Goal: Task Accomplishment & Management: Use online tool/utility

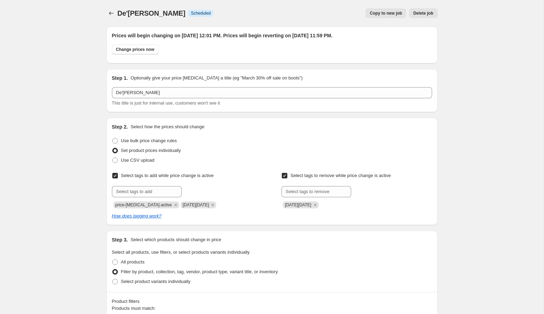
scroll to position [1252, 0]
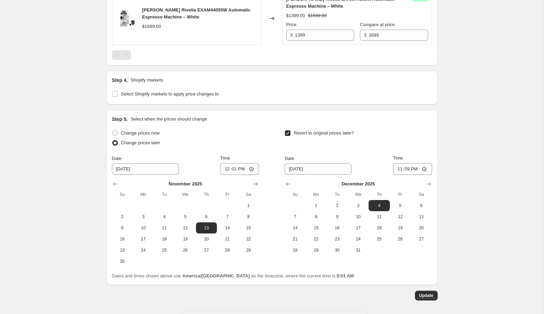
scroll to position [1558, 0]
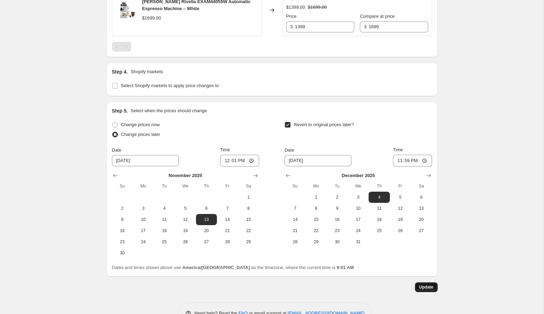
click at [426, 282] on button "Update" at bounding box center [426, 287] width 23 height 10
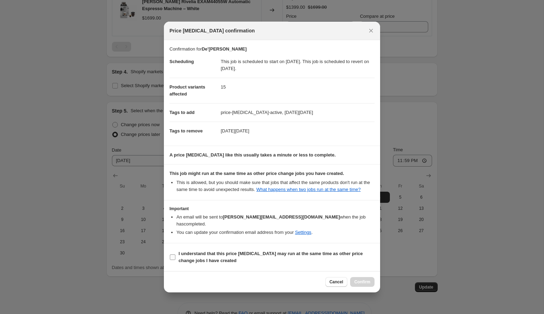
click at [266, 253] on b "I understand that this price change job may run at the same time as other price…" at bounding box center [270, 257] width 184 height 12
click at [175, 254] on input "I understand that this price change job may run at the same time as other price…" at bounding box center [173, 257] width 6 height 6
checkbox input "true"
click at [360, 281] on span "Confirm" at bounding box center [362, 282] width 16 height 6
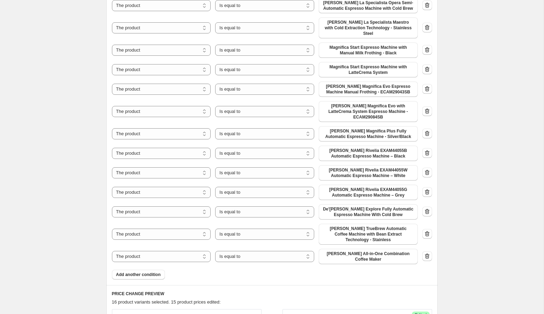
scroll to position [180, 0]
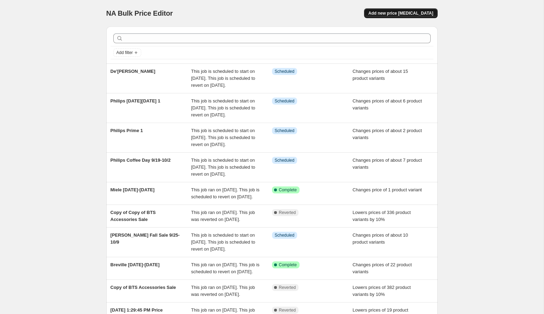
click at [392, 10] on button "Add new price [MEDICAL_DATA]" at bounding box center [400, 13] width 73 height 10
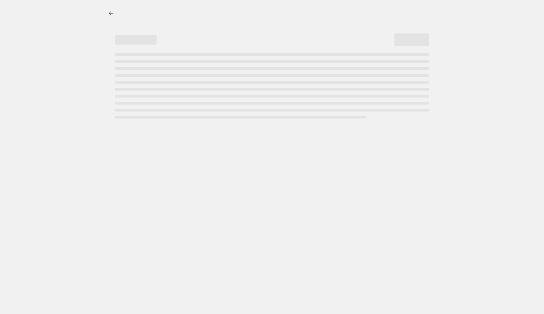
select select "percentage"
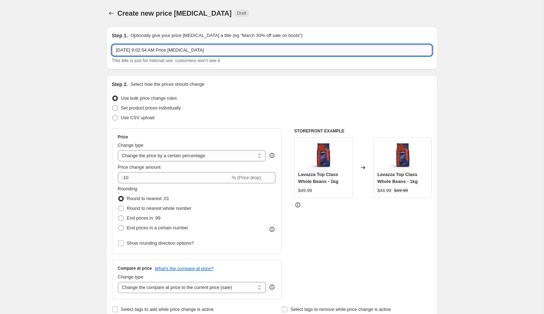
click at [293, 45] on input "[DATE] 9:02:54 AM Price [MEDICAL_DATA]" at bounding box center [272, 50] width 320 height 11
type input "kitchenaid fall sale"
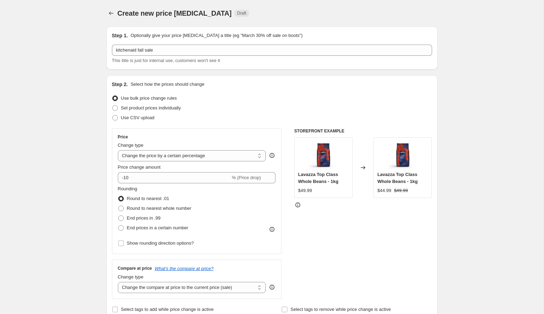
click at [133, 107] on span "Set product prices individually" at bounding box center [151, 107] width 60 height 5
click at [113, 106] on input "Set product prices individually" at bounding box center [112, 105] width 0 height 0
radio input "true"
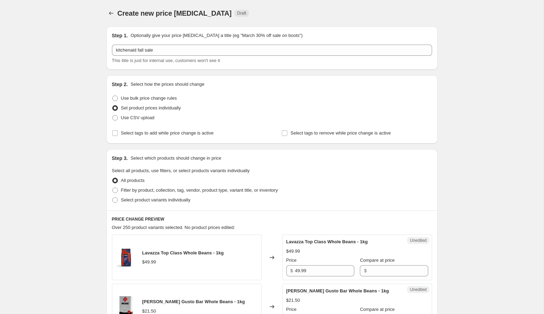
click at [168, 188] on span "Filter by product, collection, tag, vendor, product type, variant title, or inv…" at bounding box center [199, 190] width 157 height 5
click at [113, 188] on input "Filter by product, collection, tag, vendor, product type, variant title, or inv…" at bounding box center [112, 188] width 0 height 0
radio input "true"
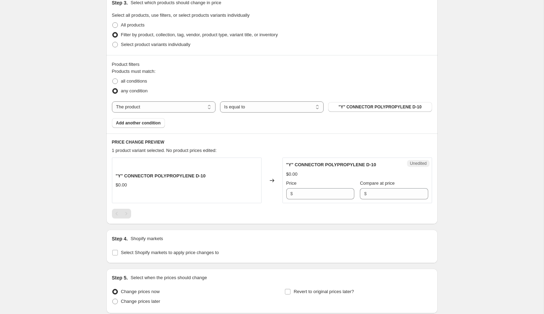
scroll to position [212, 0]
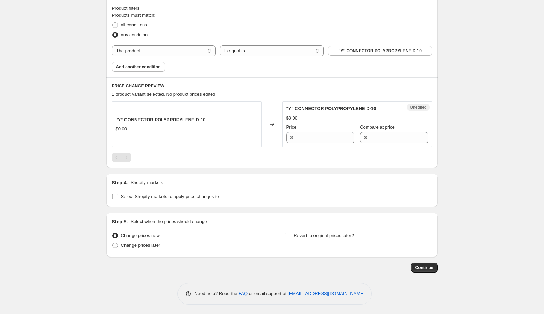
click at [360, 44] on div "Products must match: all conditions any condition The product The product's col…" at bounding box center [272, 42] width 320 height 60
click at [358, 49] on span ""Y" CONNECTOR POLYPROPYLENE D-10" at bounding box center [379, 51] width 83 height 6
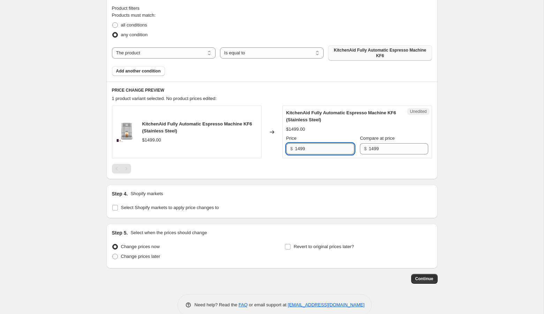
click at [299, 149] on input "1499" at bounding box center [324, 148] width 59 height 11
type input "1299"
click at [471, 156] on div "Create new price [MEDICAL_DATA]. This page is ready Create new price [MEDICAL_D…" at bounding box center [271, 57] width 543 height 538
click at [143, 75] on button "Add another condition" at bounding box center [138, 71] width 53 height 10
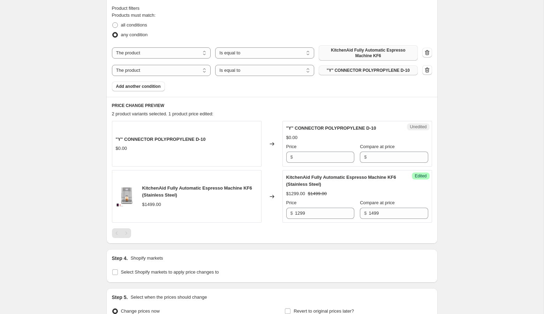
click at [338, 70] on span ""Y" CONNECTOR POLYPROPYLENE D-10" at bounding box center [368, 71] width 83 height 6
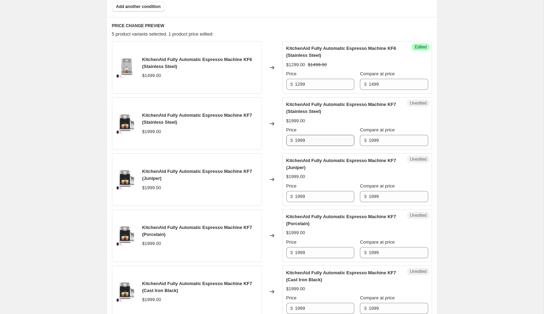
scroll to position [297, 0]
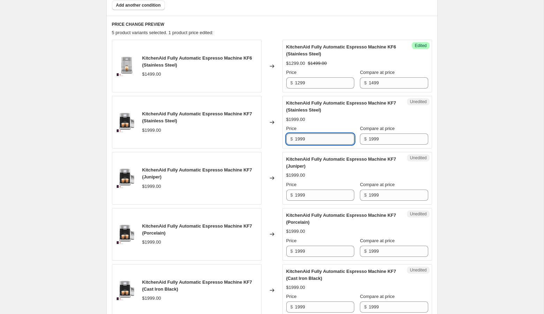
click at [299, 137] on input "1999" at bounding box center [324, 138] width 59 height 11
type input "1799"
click at [299, 194] on input "1999" at bounding box center [324, 195] width 59 height 11
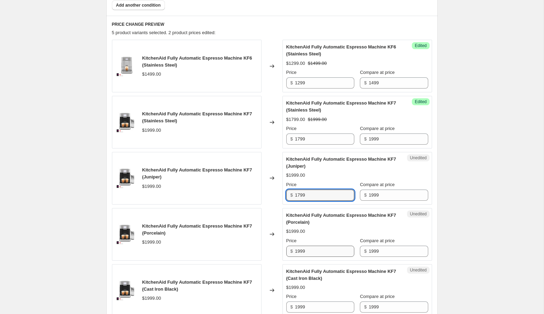
type input "1799"
click at [298, 249] on input "1999" at bounding box center [324, 251] width 59 height 11
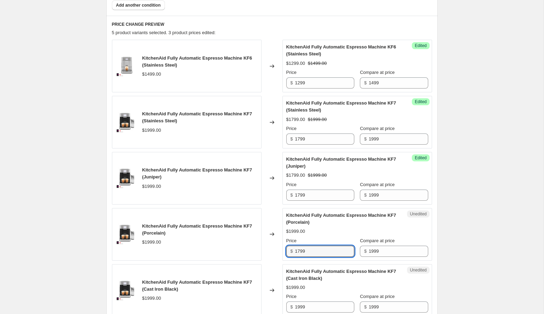
type input "1799"
click at [489, 251] on div "Create new price [MEDICAL_DATA]. This page is ready Create new price [MEDICAL_D…" at bounding box center [271, 93] width 543 height 781
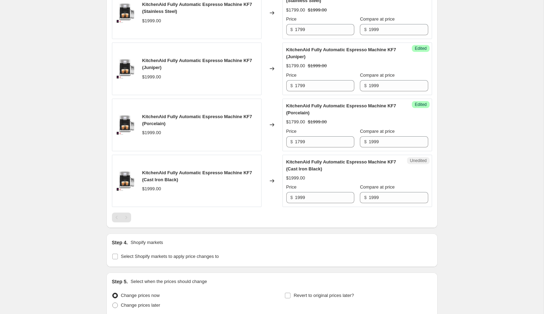
scroll to position [423, 0]
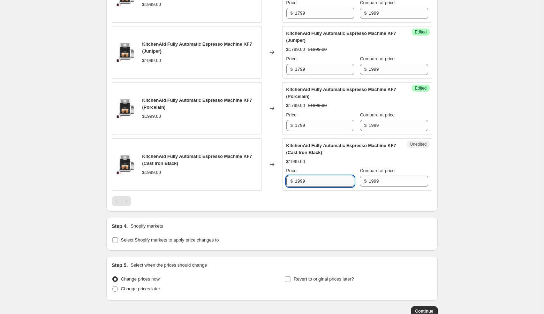
click at [299, 182] on input "1999" at bounding box center [324, 181] width 59 height 11
type input "1799"
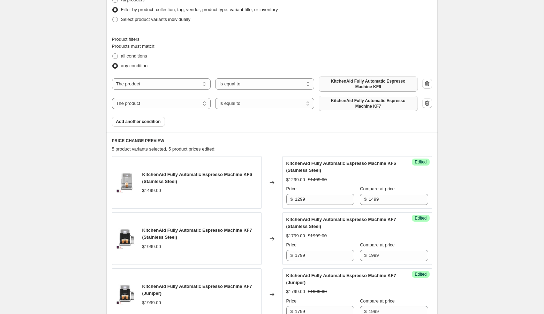
scroll to position [158, 0]
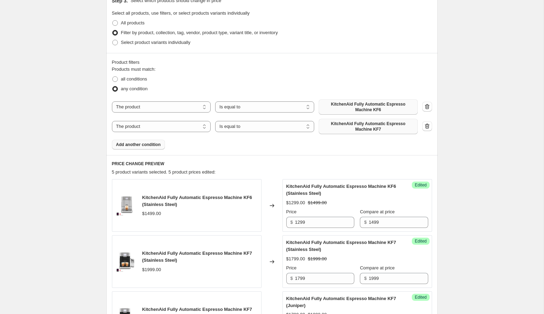
click at [148, 147] on span "Add another condition" at bounding box center [138, 145] width 45 height 6
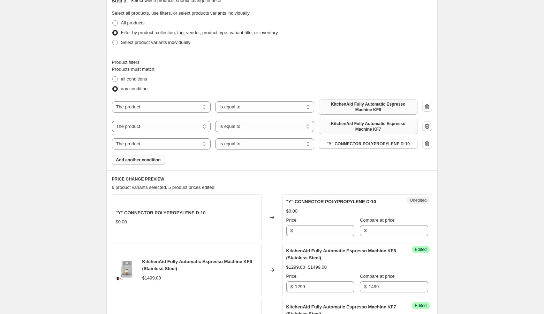
click at [155, 162] on span "Add another condition" at bounding box center [138, 160] width 45 height 6
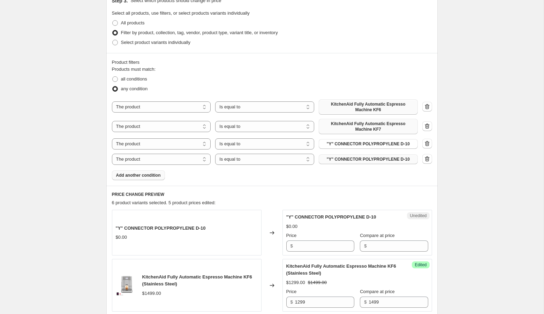
click at [377, 159] on span ""Y" CONNECTOR POLYPROPYLENE D-10" at bounding box center [368, 159] width 83 height 6
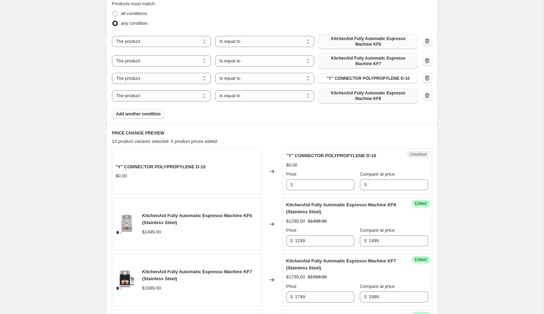
scroll to position [220, 0]
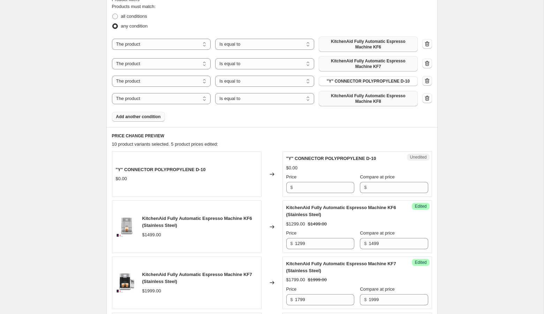
click at [428, 81] on icon "button" at bounding box center [427, 80] width 5 height 5
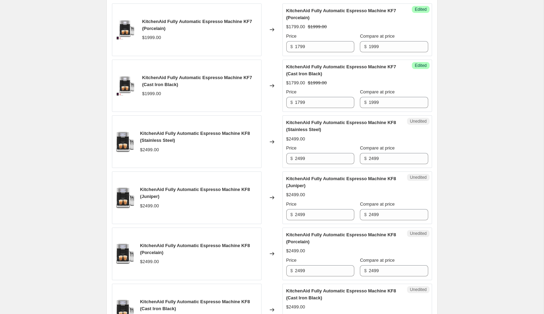
scroll to position [525, 0]
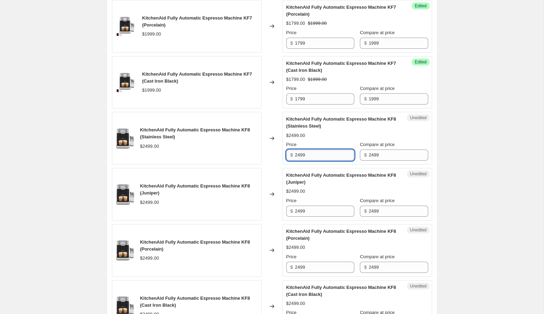
click at [301, 156] on input "2499" at bounding box center [324, 155] width 59 height 11
type input "2299"
click at [300, 210] on input "2499" at bounding box center [324, 211] width 59 height 11
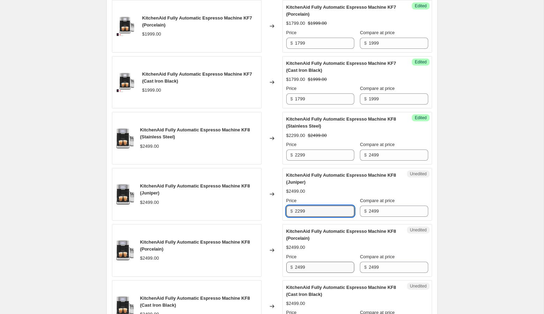
type input "2299"
click at [299, 268] on input "2499" at bounding box center [324, 267] width 59 height 11
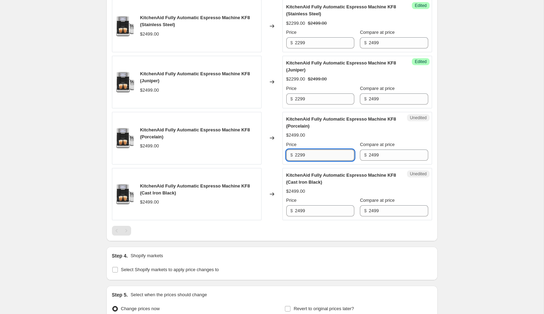
scroll to position [643, 0]
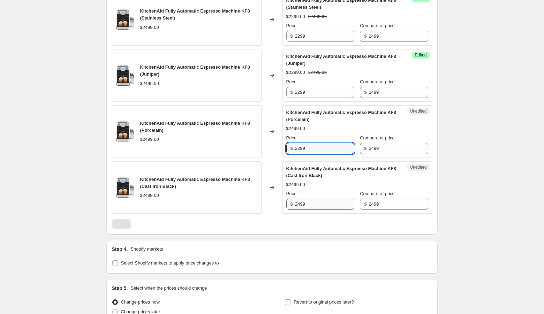
type input "2299"
click at [301, 204] on input "2499" at bounding box center [324, 204] width 59 height 11
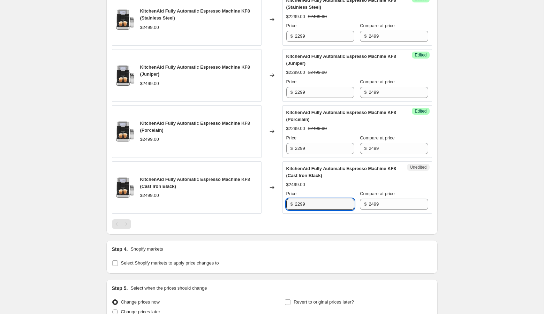
type input "2299"
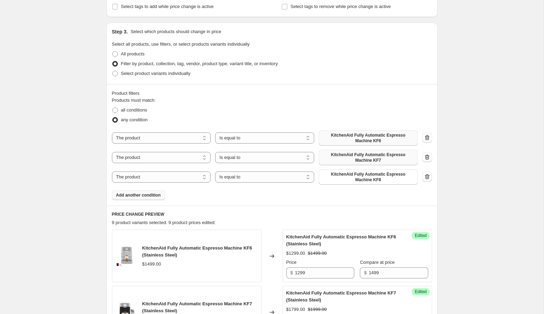
scroll to position [120, 0]
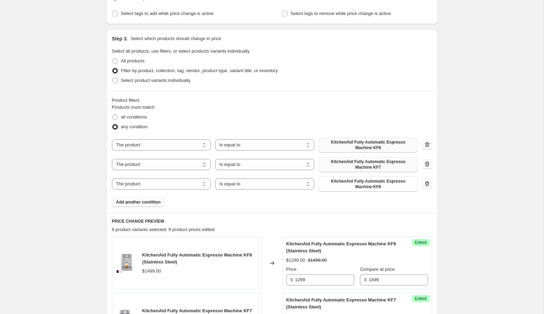
click at [125, 203] on span "Add another condition" at bounding box center [138, 202] width 45 height 6
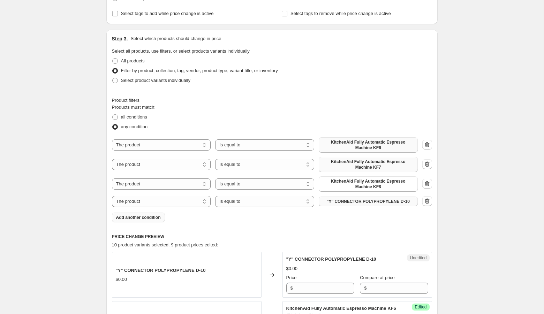
click at [338, 200] on span ""Y" CONNECTOR POLYPROPYLENE D-10" at bounding box center [368, 202] width 83 height 6
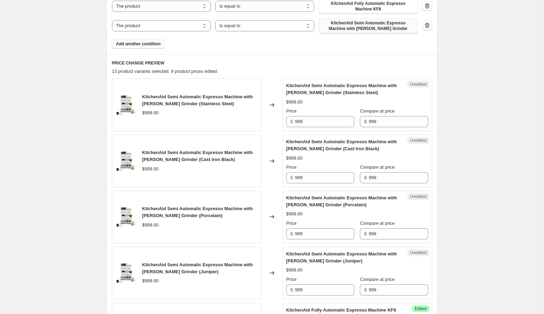
scroll to position [301, 0]
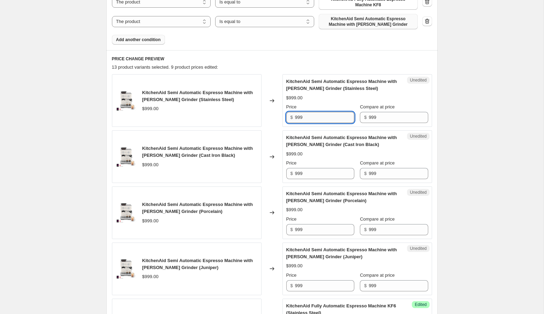
click at [297, 116] on input "999" at bounding box center [324, 117] width 59 height 11
type input "699"
click at [297, 174] on input "999" at bounding box center [324, 173] width 59 height 11
type input "699"
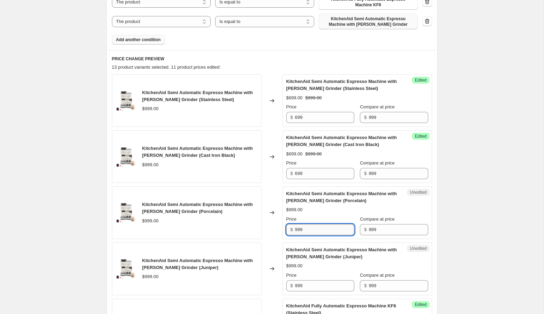
click at [297, 232] on input "999" at bounding box center [324, 229] width 59 height 11
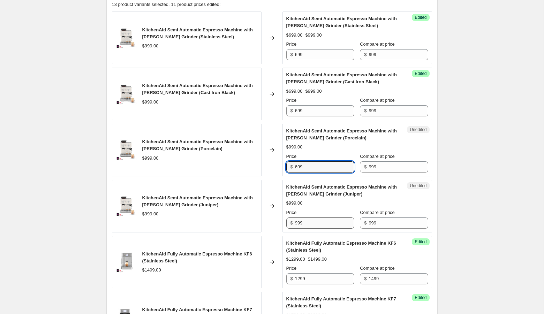
scroll to position [389, 0]
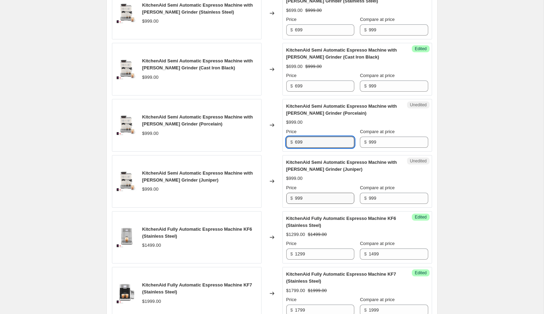
type input "699"
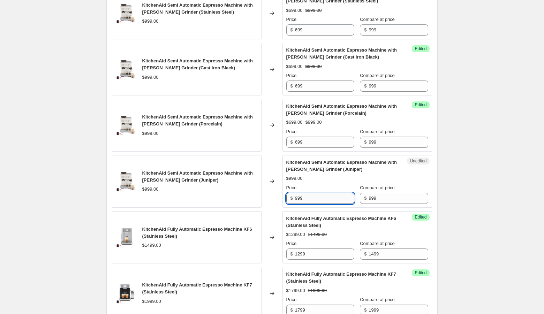
click at [298, 199] on input "999" at bounding box center [324, 198] width 59 height 11
type input "699"
click at [488, 225] on div "Create new price [MEDICAL_DATA]. This page is ready Create new price [MEDICAL_D…" at bounding box center [271, 245] width 543 height 1269
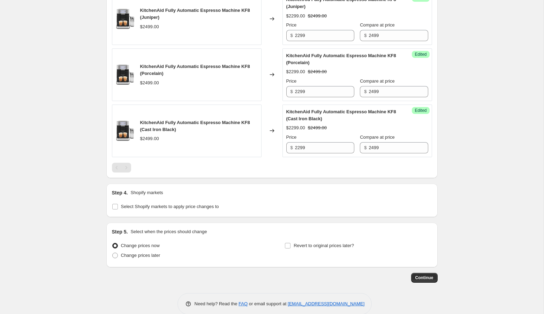
scroll to position [950, 0]
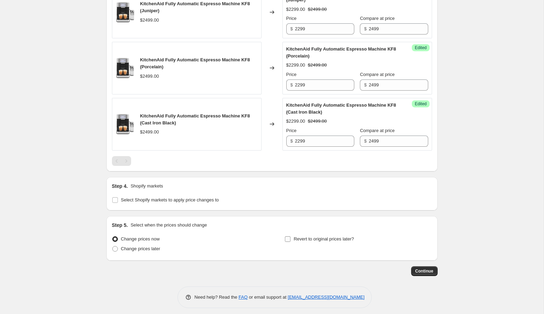
click at [291, 236] on span at bounding box center [287, 239] width 6 height 6
click at [290, 236] on input "Revert to original prices later?" at bounding box center [288, 239] width 6 height 6
checkbox input "true"
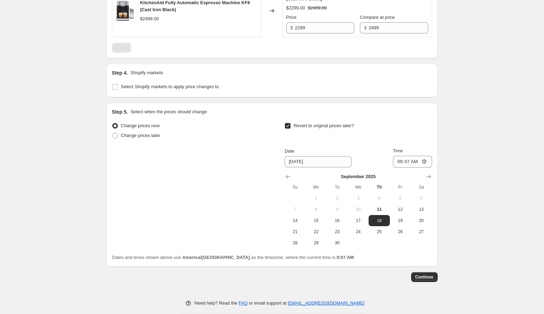
scroll to position [1070, 0]
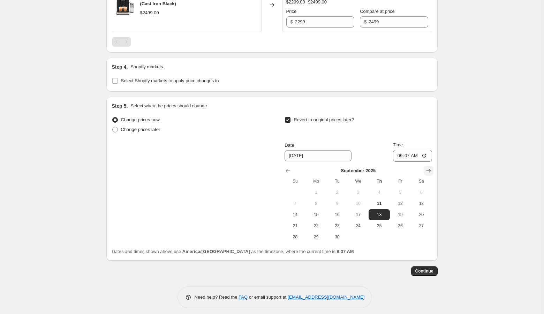
click at [427, 167] on icon "Show next month, October 2025" at bounding box center [428, 170] width 7 height 7
click at [377, 187] on button "2" at bounding box center [378, 192] width 21 height 11
type input "[DATE]"
click at [398, 151] on input "09:07" at bounding box center [412, 156] width 39 height 12
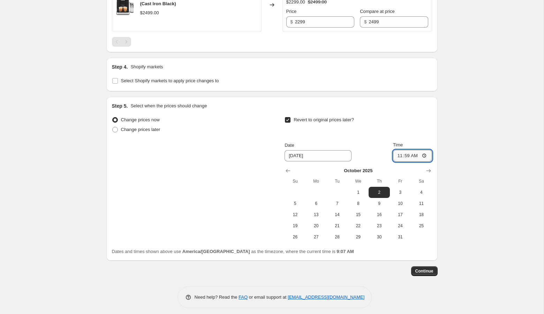
type input "23:59"
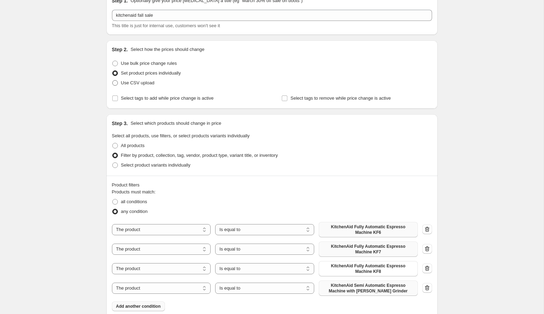
scroll to position [32, 0]
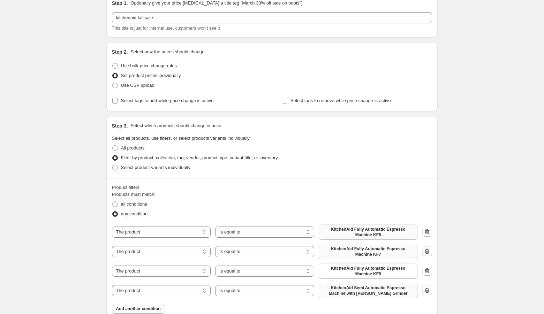
click at [148, 101] on span "Select tags to add while price change is active" at bounding box center [167, 100] width 93 height 5
click at [118, 101] on input "Select tags to add while price change is active" at bounding box center [115, 101] width 6 height 6
checkbox input "true"
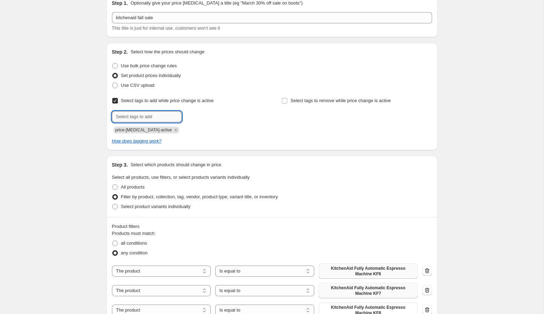
click at [147, 113] on input "text" at bounding box center [147, 116] width 70 height 11
type input "bts"
click at [200, 114] on span "bts" at bounding box center [200, 116] width 6 height 5
click at [155, 113] on input "text" at bounding box center [147, 116] width 70 height 11
type input "fall sale"
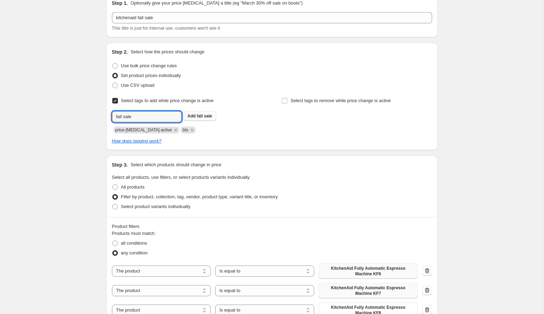
click at [211, 115] on span "fall sale" at bounding box center [204, 116] width 15 height 5
click at [317, 102] on span "Select tags to remove while price change is active" at bounding box center [340, 100] width 100 height 5
click at [287, 102] on input "Select tags to remove while price change is active" at bounding box center [285, 101] width 6 height 6
checkbox input "true"
click at [314, 123] on div "Select tags to remove while price change is active Submit" at bounding box center [356, 115] width 150 height 38
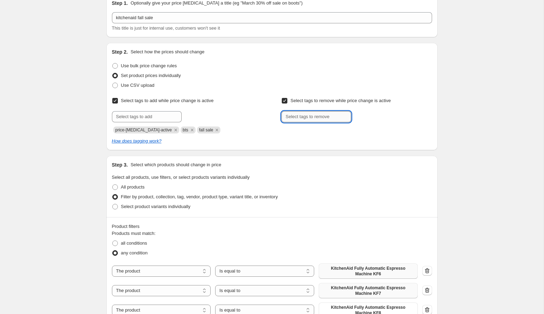
click at [313, 118] on input "text" at bounding box center [316, 116] width 70 height 11
type input "bts"
click at [366, 117] on span "Add bts" at bounding box center [365, 116] width 16 height 6
click at [313, 117] on input "text" at bounding box center [316, 116] width 70 height 11
type input "fall sale"
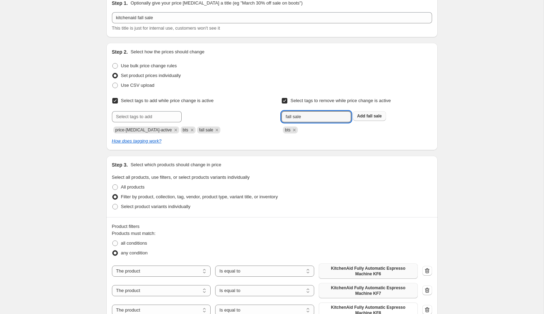
click at [373, 115] on span "fall sale" at bounding box center [373, 116] width 15 height 5
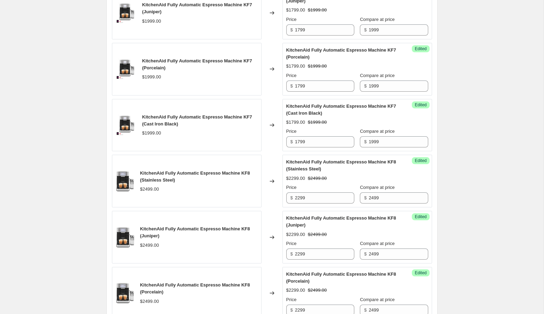
scroll to position [1109, 0]
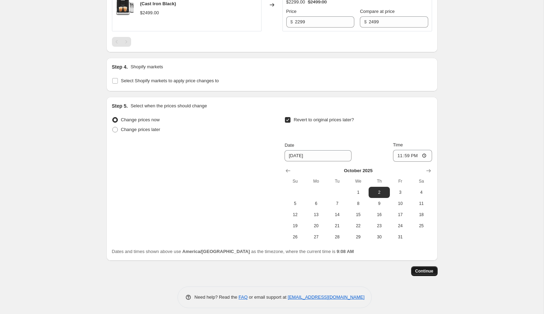
click at [416, 268] on span "Continue" at bounding box center [424, 271] width 18 height 6
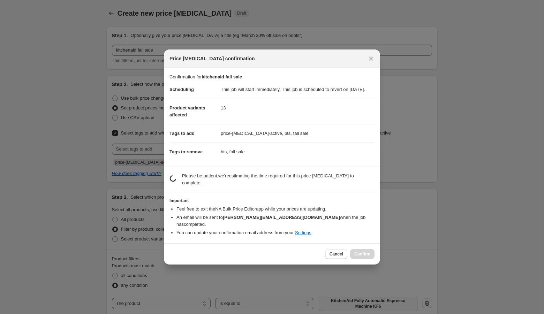
scroll to position [0, 0]
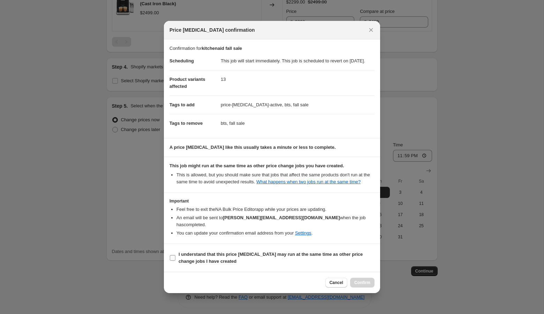
click at [207, 262] on b "I understand that this price [MEDICAL_DATA] may run at the same time as other p…" at bounding box center [270, 258] width 184 height 12
click at [175, 261] on input "I understand that this price [MEDICAL_DATA] may run at the same time as other p…" at bounding box center [173, 258] width 6 height 6
checkbox input "true"
click at [364, 285] on span "Confirm" at bounding box center [362, 283] width 16 height 6
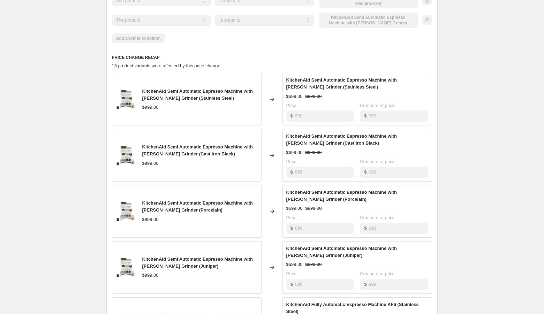
scroll to position [413, 0]
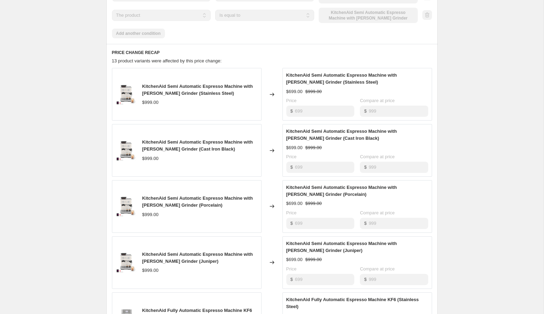
drag, startPoint x: 287, startPoint y: 82, endPoint x: 421, endPoint y: 81, distance: 134.2
click at [397, 81] on span "KitchenAid Semi Automatic Espresso Machine with [PERSON_NAME] Grinder (Stainles…" at bounding box center [341, 78] width 110 height 12
drag, startPoint x: 304, startPoint y: 99, endPoint x: 286, endPoint y: 82, distance: 24.7
click at [286, 82] on div "KitchenAid Semi Automatic Espresso Machine with [PERSON_NAME] Grinder (Stainles…" at bounding box center [357, 94] width 142 height 45
copy div "KitchenAid Semi Automatic Espresso Machine with [PERSON_NAME] Grinder (Stainles…"
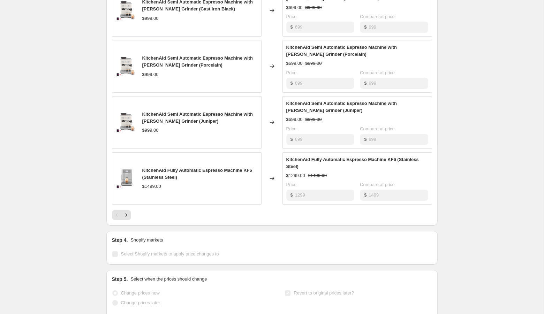
scroll to position [556, 0]
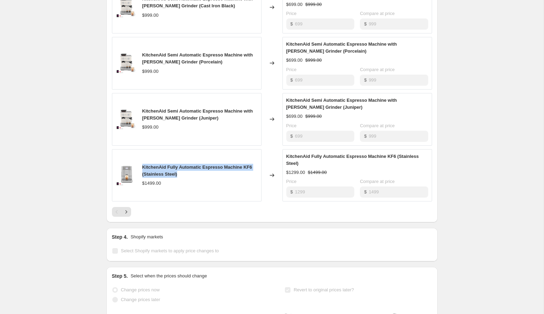
drag, startPoint x: 142, startPoint y: 172, endPoint x: 184, endPoint y: 178, distance: 42.6
click at [184, 178] on div "KitchenAid Fully Automatic Espresso Machine KF6 (Stainless Steel) $1499.00" at bounding box center [187, 175] width 150 height 53
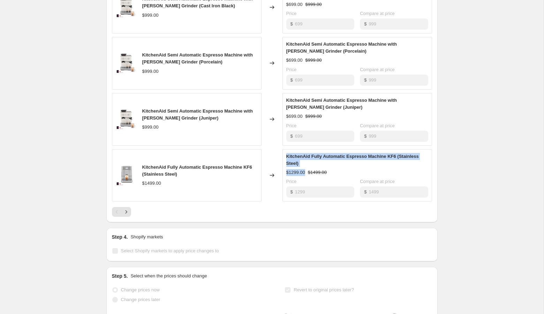
drag, startPoint x: 306, startPoint y: 178, endPoint x: 286, endPoint y: 163, distance: 25.0
click at [286, 163] on div "KitchenAid Fully Automatic Espresso Machine KF6 (Stainless Steel) $1299.00 $149…" at bounding box center [357, 175] width 142 height 45
copy div "KitchenAid Fully Automatic Espresso Machine KF6 (Stainless Steel) $1299.00"
click at [124, 215] on icon "Next" at bounding box center [126, 211] width 7 height 7
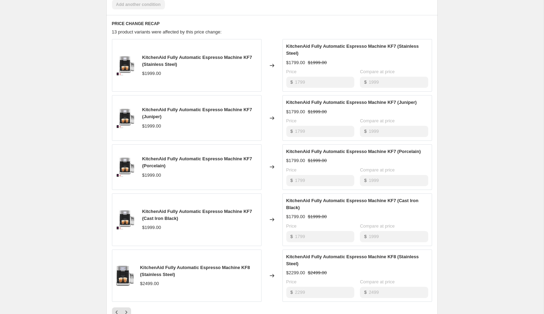
scroll to position [433, 0]
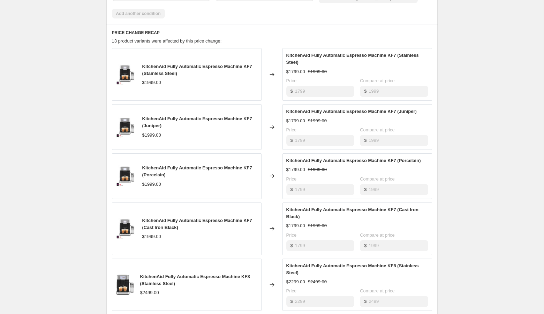
click at [285, 61] on div "KitchenAid Fully Automatic Espresso Machine KF7 (Stainless Steel) $1799.00 $199…" at bounding box center [357, 74] width 150 height 53
drag, startPoint x: 285, startPoint y: 61, endPoint x: 305, endPoint y: 76, distance: 24.7
click at [305, 76] on div "KitchenAid Fully Automatic Espresso Machine KF7 (Stainless Steel) $1799.00 $199…" at bounding box center [357, 74] width 150 height 53
copy div "KitchenAid Fully Automatic Espresso Machine KF7 (Stainless Steel) $1799.00"
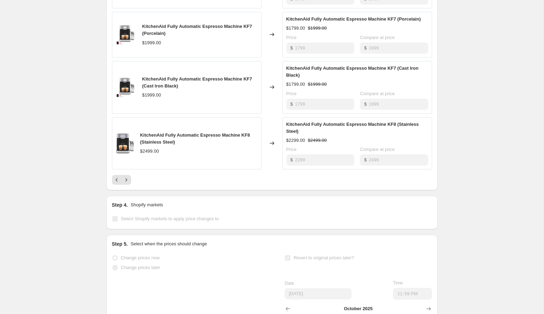
scroll to position [578, 0]
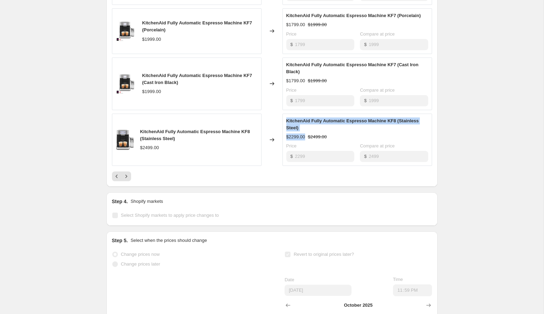
drag, startPoint x: 306, startPoint y: 143, endPoint x: 286, endPoint y: 125, distance: 26.7
click at [286, 125] on div "KitchenAid Fully Automatic Espresso Machine KF8 (Stainless Steel) $2299.00 $249…" at bounding box center [357, 139] width 142 height 45
copy div "KitchenAid Fully Automatic Espresso Machine KF8 (Stainless Steel) $2299.00"
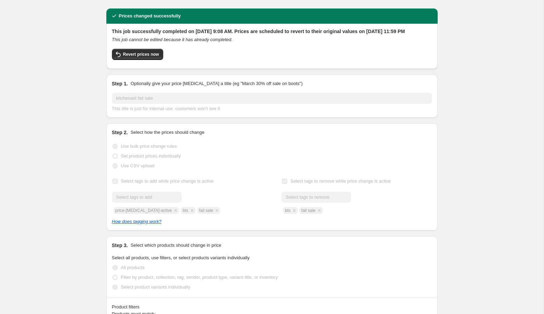
scroll to position [0, 0]
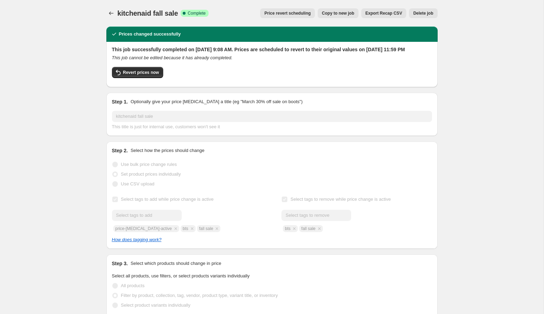
click at [329, 11] on span "Copy to new job" at bounding box center [338, 13] width 32 height 6
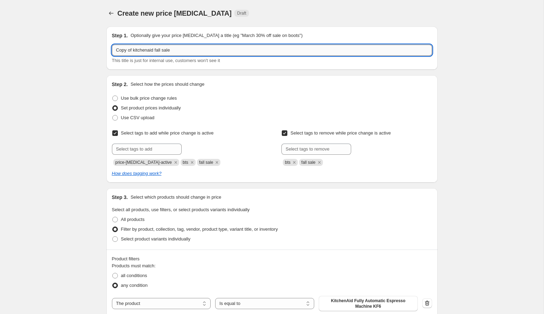
click at [133, 51] on input "Copy of kitchenaid fall sale" at bounding box center [272, 50] width 320 height 11
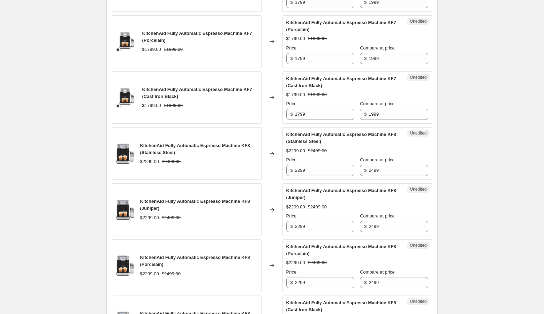
scroll to position [990, 0]
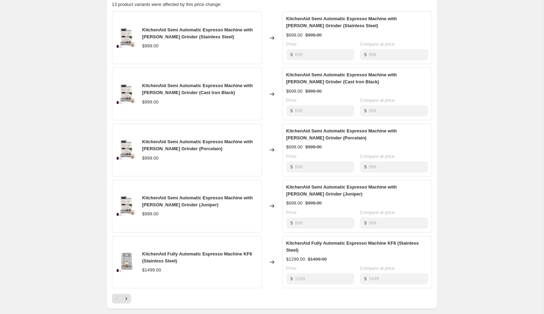
scroll to position [720, 0]
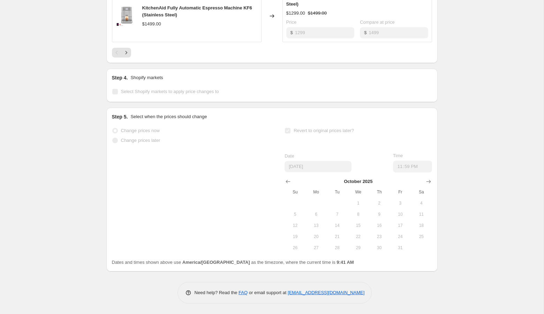
click at [336, 262] on b "9:41 AM" at bounding box center [344, 262] width 17 height 5
